Goal: Find contact information: Find contact information

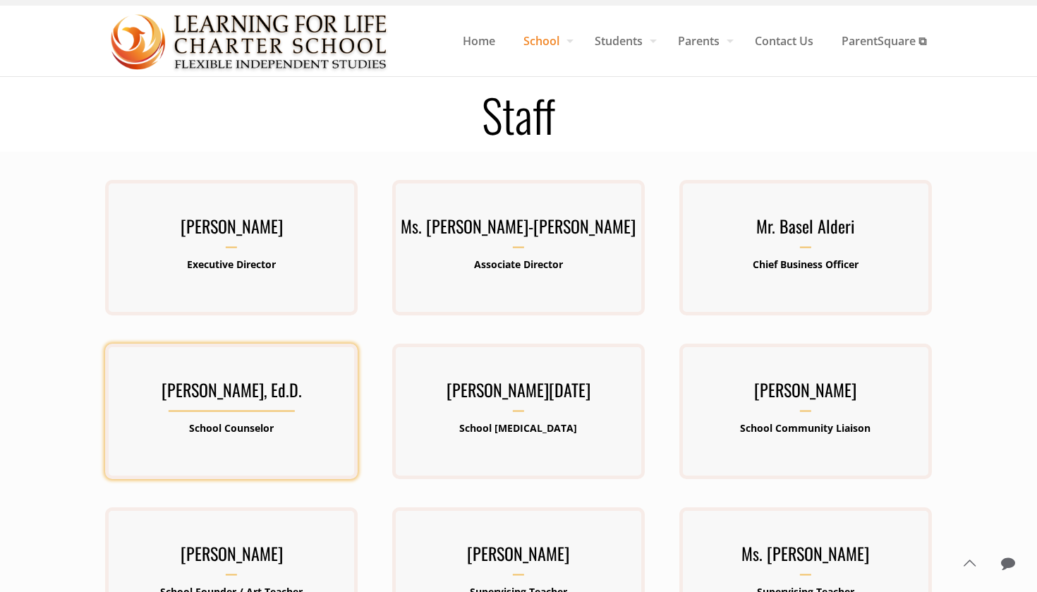
scroll to position [31, 0]
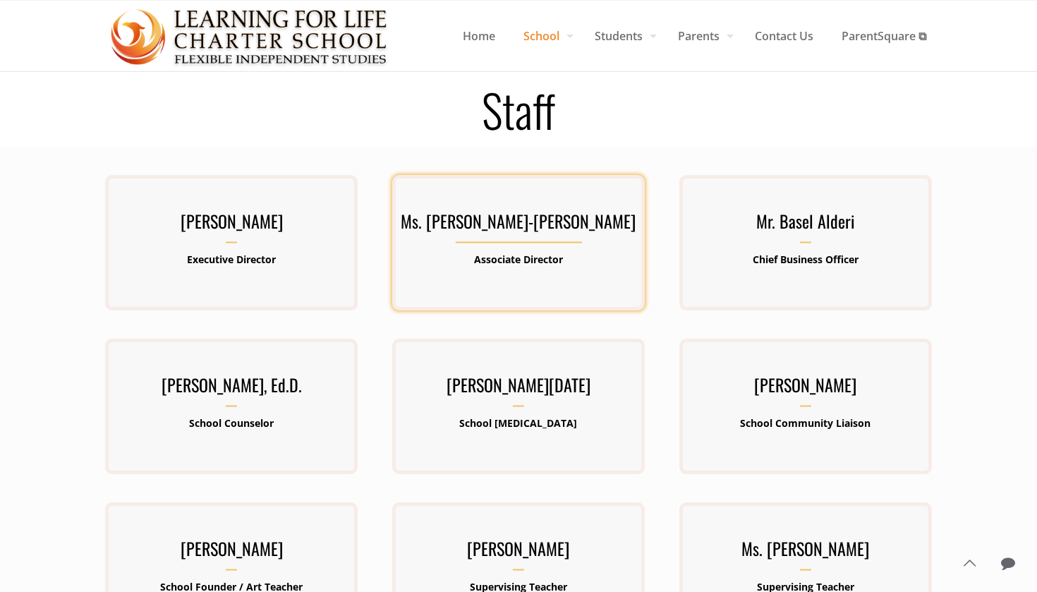
click at [584, 234] on h3 "Ms. [PERSON_NAME]-[PERSON_NAME]" at bounding box center [518, 225] width 253 height 37
click at [576, 226] on h3 "Ms. [PERSON_NAME]-[PERSON_NAME]" at bounding box center [518, 225] width 253 height 37
click at [505, 262] on b "Associate Director" at bounding box center [518, 259] width 89 height 13
click at [522, 216] on h3 "Ms. [PERSON_NAME]-[PERSON_NAME]" at bounding box center [518, 225] width 253 height 37
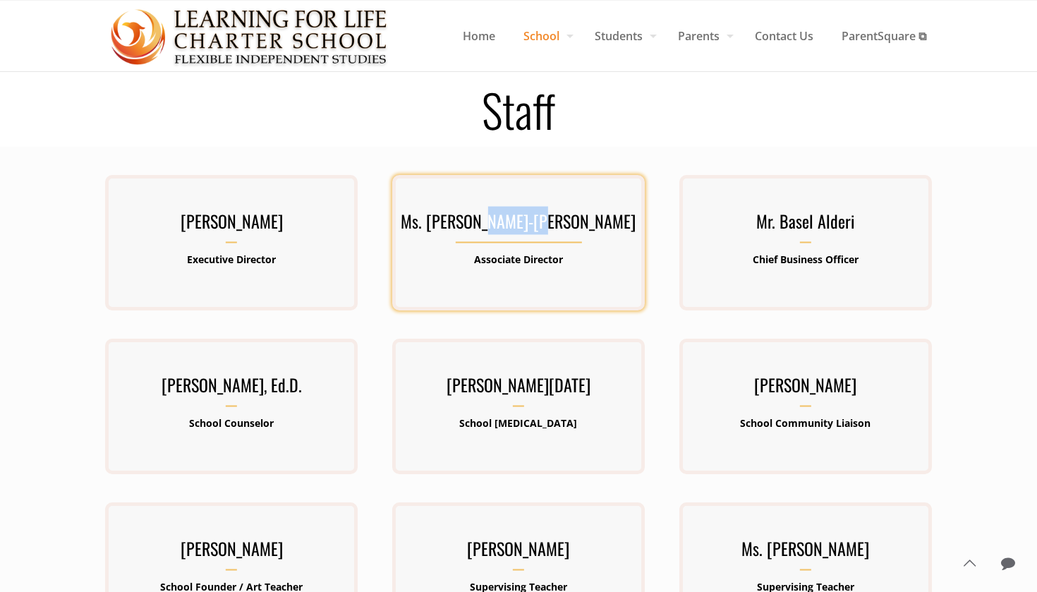
click at [522, 216] on h3 "Ms. [PERSON_NAME]-[PERSON_NAME]" at bounding box center [518, 225] width 253 height 37
click at [536, 198] on div "Ms. Barbara Lawrence-Emanuel Associate Director" at bounding box center [518, 242] width 253 height 135
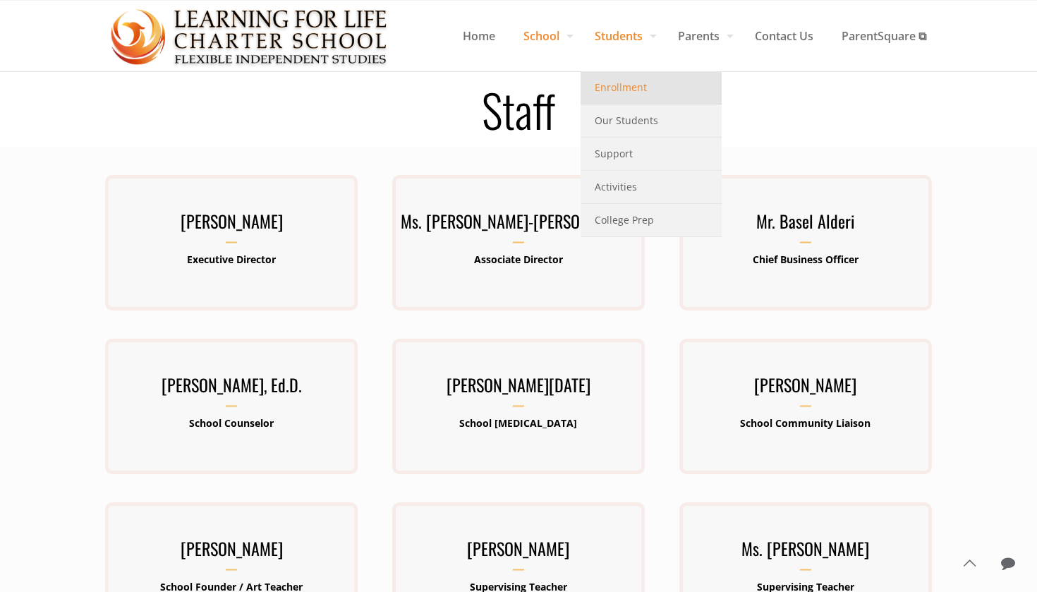
click at [646, 85] on link "Enrollment" at bounding box center [651, 87] width 141 height 33
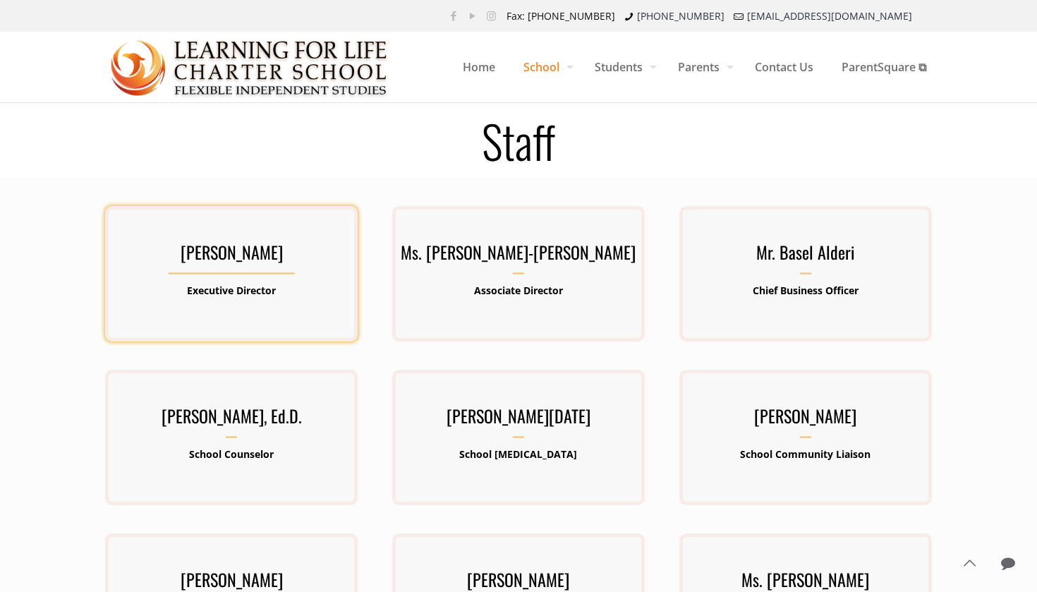
click at [301, 248] on h3 "[PERSON_NAME]" at bounding box center [231, 256] width 253 height 37
